Goal: Submit feedback/report problem: Submit feedback/report problem

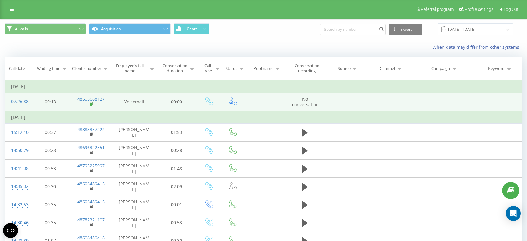
click at [91, 104] on rect at bounding box center [91, 104] width 2 height 3
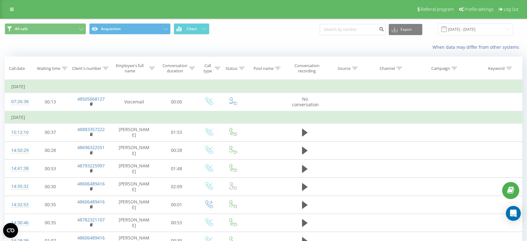
click at [249, 30] on span "All calls Acquisition Chart" at bounding box center [132, 29] width 254 height 12
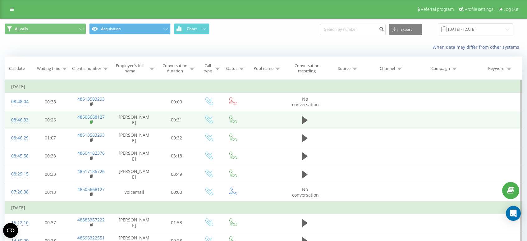
click at [92, 123] on rect at bounding box center [91, 122] width 2 height 3
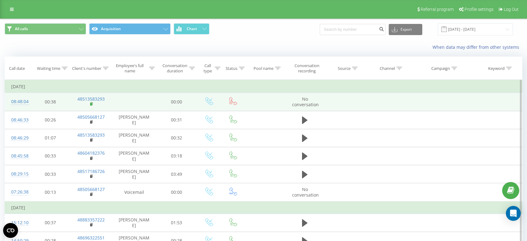
click at [92, 104] on rect at bounding box center [91, 104] width 2 height 3
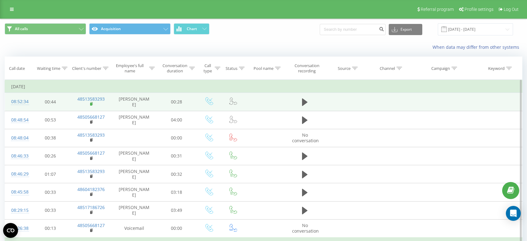
click at [91, 105] on rect at bounding box center [91, 104] width 2 height 3
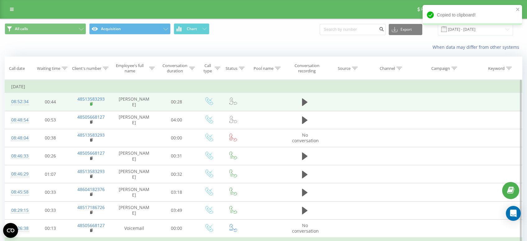
click at [92, 105] on icon at bounding box center [92, 103] width 2 height 3
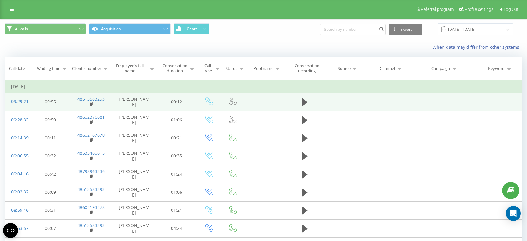
click at [90, 104] on td "48513583293" at bounding box center [91, 102] width 42 height 18
click at [93, 105] on icon at bounding box center [92, 103] width 2 height 3
click at [92, 104] on rect at bounding box center [91, 104] width 2 height 3
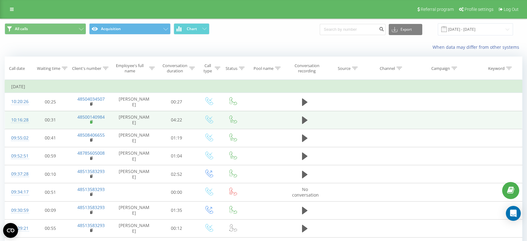
click at [91, 124] on rect at bounding box center [91, 122] width 2 height 3
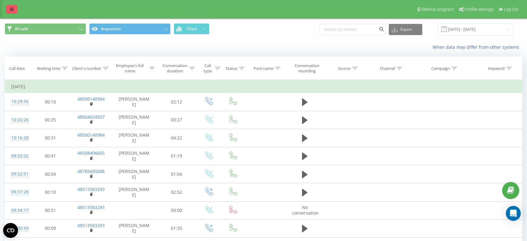
click at [11, 10] on icon at bounding box center [12, 9] width 4 height 4
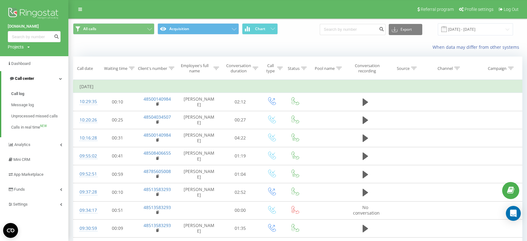
click at [31, 77] on span "Call center" at bounding box center [24, 78] width 19 height 5
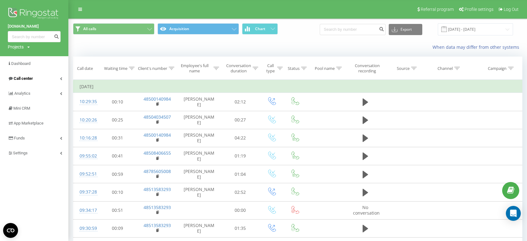
click at [31, 77] on span "Call center" at bounding box center [23, 78] width 19 height 5
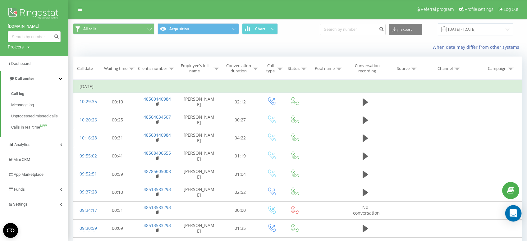
click at [514, 213] on icon "Open Intercom Messenger" at bounding box center [513, 214] width 7 height 8
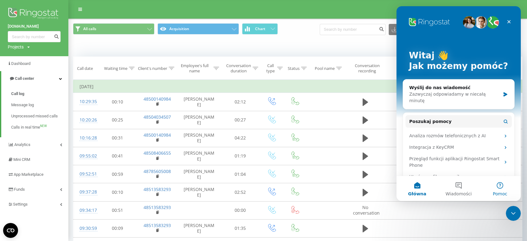
click at [502, 188] on button "Pomoc" at bounding box center [500, 188] width 41 height 25
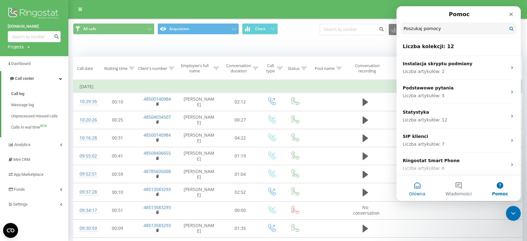
click at [418, 187] on button "Główna" at bounding box center [417, 188] width 41 height 25
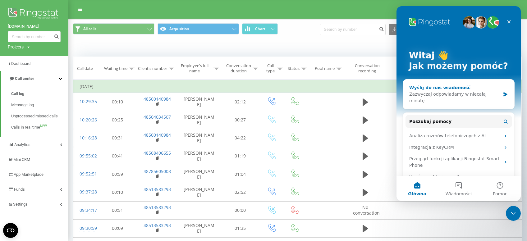
click at [453, 95] on div "Zazwyczaj odpowiadamy w niecałą minutę" at bounding box center [455, 97] width 91 height 13
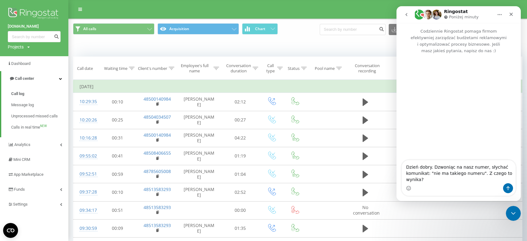
type textarea "Dzień dobry. Dzwoniąc na nasz numer, słychać komunikat: "nie ma takiego numeru"…"
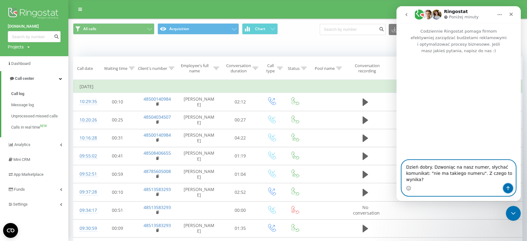
click at [509, 188] on icon "Wyślij wiadomość…" at bounding box center [508, 189] width 3 height 4
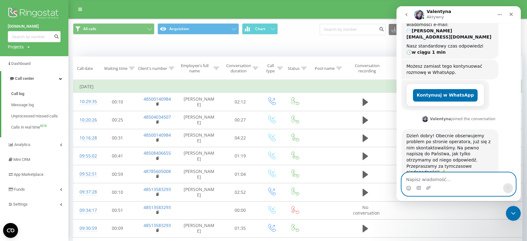
scroll to position [81, 0]
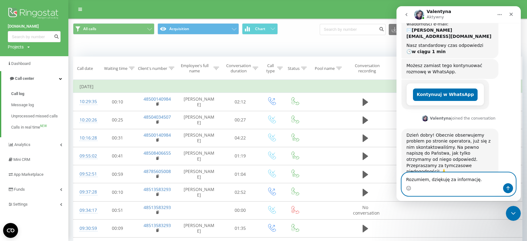
type textarea "Rozumiem, dziękuję za informację."
click at [509, 191] on icon "Wyślij wiadomość…" at bounding box center [508, 188] width 5 height 5
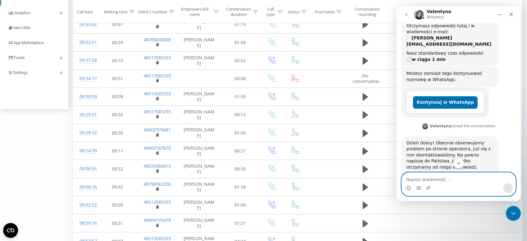
scroll to position [156, 0]
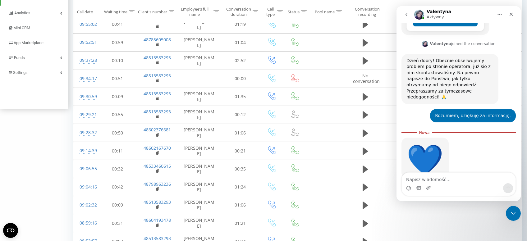
click at [500, 15] on icon "Główna" at bounding box center [500, 14] width 5 height 5
click at [514, 12] on icon "Zamknij" at bounding box center [511, 14] width 5 height 5
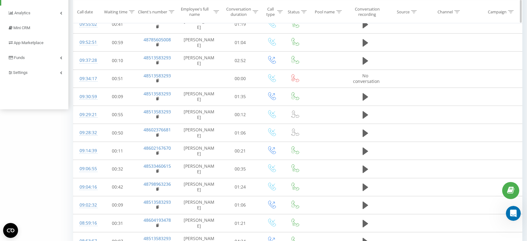
scroll to position [145, 0]
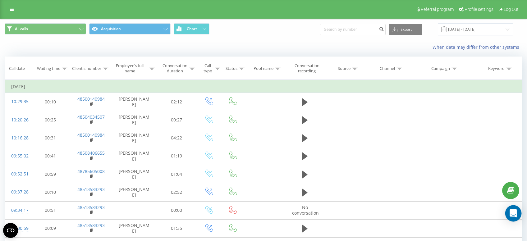
click at [515, 216] on icon "Open Intercom Messenger" at bounding box center [514, 214] width 8 height 8
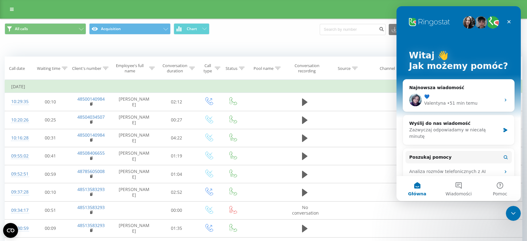
click at [515, 215] on icon "Zamknij komunikator Intercom" at bounding box center [513, 213] width 7 height 7
